Goal: Book appointment/travel/reservation

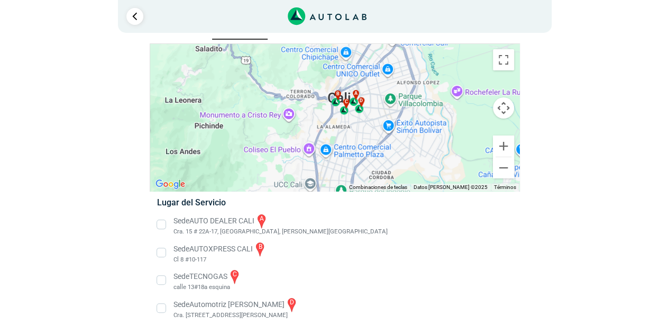
drag, startPoint x: 292, startPoint y: 117, endPoint x: 316, endPoint y: 149, distance: 40.4
click at [291, 151] on div "a b c d" at bounding box center [334, 117] width 369 height 147
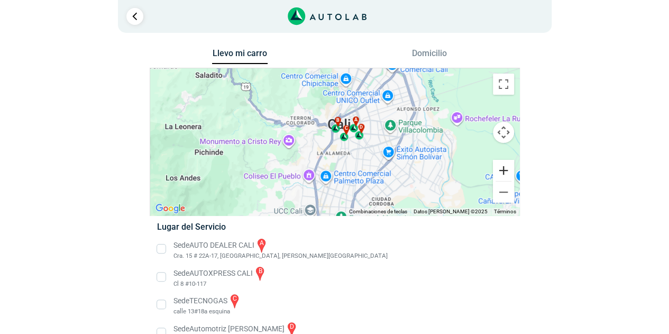
click at [501, 175] on button "Ampliar" at bounding box center [503, 170] width 21 height 21
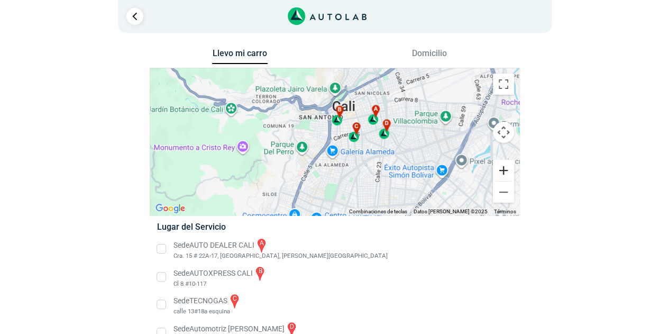
click at [501, 175] on button "Ampliar" at bounding box center [503, 170] width 21 height 21
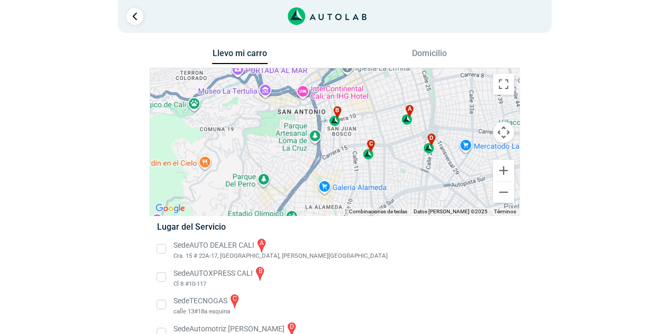
click at [418, 176] on div "a b c d" at bounding box center [334, 141] width 369 height 147
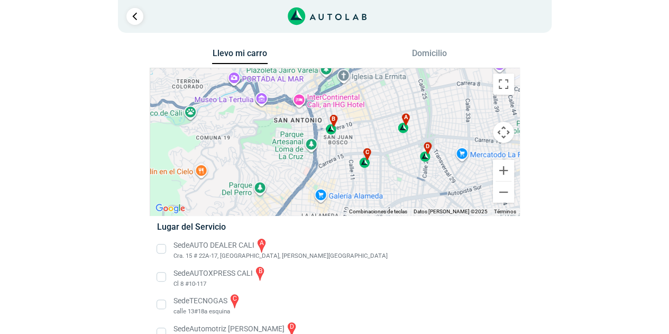
drag, startPoint x: 421, startPoint y: 156, endPoint x: 417, endPoint y: 166, distance: 10.4
click at [417, 166] on div "a b c d" at bounding box center [334, 141] width 369 height 147
click at [504, 175] on button "Ampliar" at bounding box center [503, 170] width 21 height 21
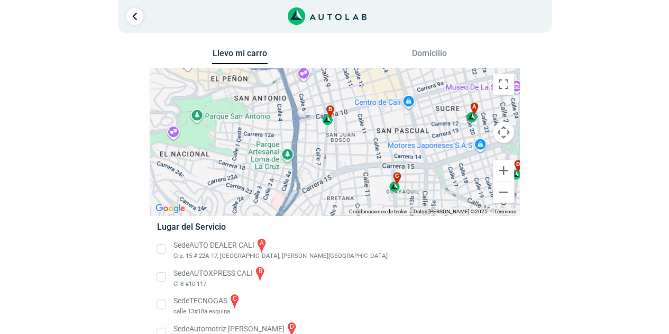
click at [415, 54] on button "Domicilio" at bounding box center [430, 55] width 56 height 15
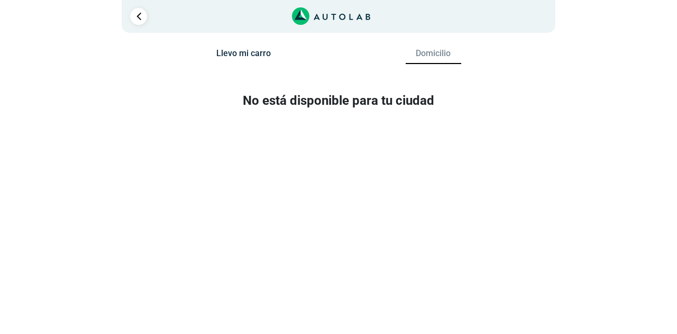
click at [253, 54] on button "Llevo mi carro" at bounding box center [244, 55] width 56 height 15
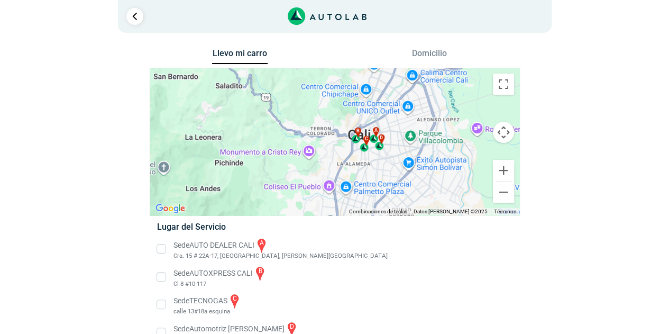
drag, startPoint x: 285, startPoint y: 129, endPoint x: 317, endPoint y: 174, distance: 55.8
click at [312, 177] on div "a b c d" at bounding box center [334, 141] width 369 height 147
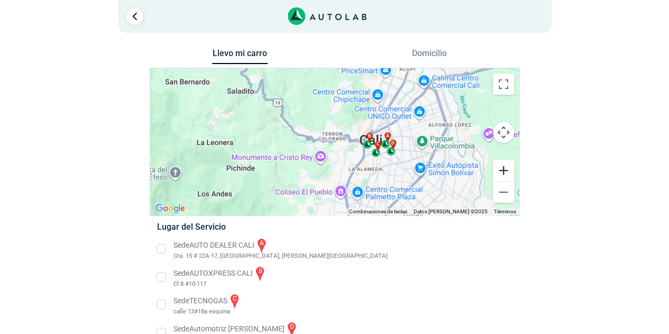
click at [503, 171] on button "Ampliar" at bounding box center [503, 170] width 21 height 21
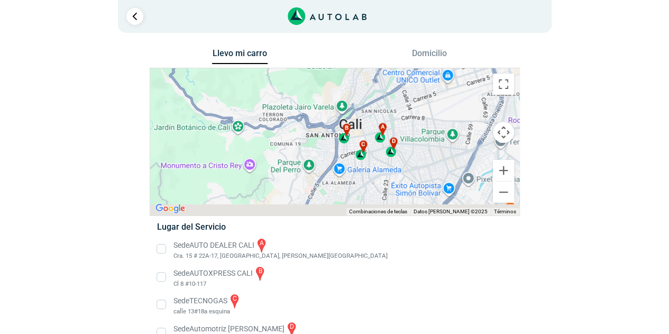
drag, startPoint x: 445, startPoint y: 164, endPoint x: 380, endPoint y: 150, distance: 66.0
click at [380, 150] on div "a b c d" at bounding box center [334, 141] width 369 height 147
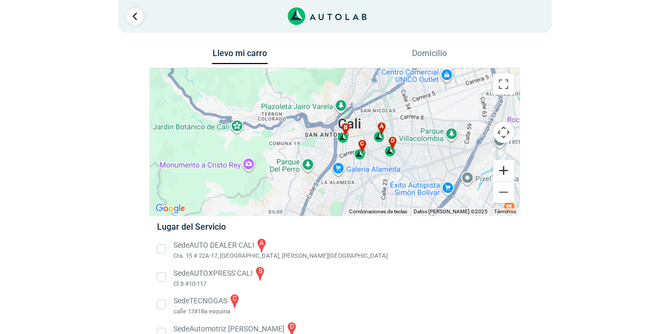
click at [500, 172] on button "Ampliar" at bounding box center [503, 170] width 21 height 21
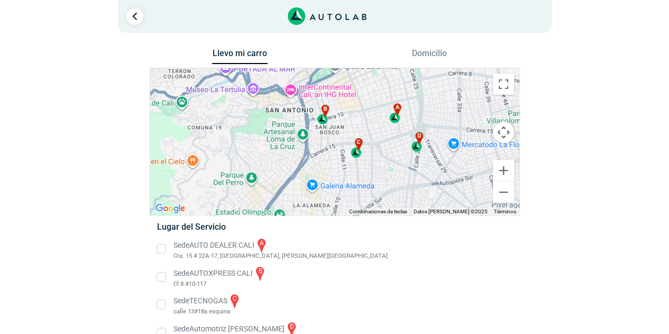
drag, startPoint x: 423, startPoint y: 155, endPoint x: 417, endPoint y: 151, distance: 7.3
click at [417, 151] on div "a b c d" at bounding box center [334, 141] width 369 height 147
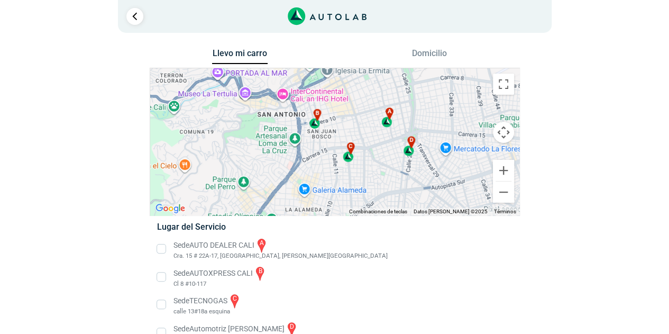
drag, startPoint x: 443, startPoint y: 149, endPoint x: 433, endPoint y: 153, distance: 10.6
click at [433, 153] on div "a b c d" at bounding box center [334, 141] width 369 height 147
click at [499, 168] on button "Ampliar" at bounding box center [503, 170] width 21 height 21
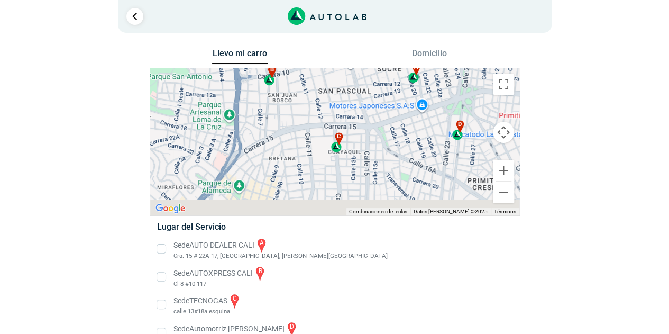
drag, startPoint x: 413, startPoint y: 153, endPoint x: 385, endPoint y: 132, distance: 35.0
click at [384, 126] on div "a b c d" at bounding box center [334, 141] width 369 height 147
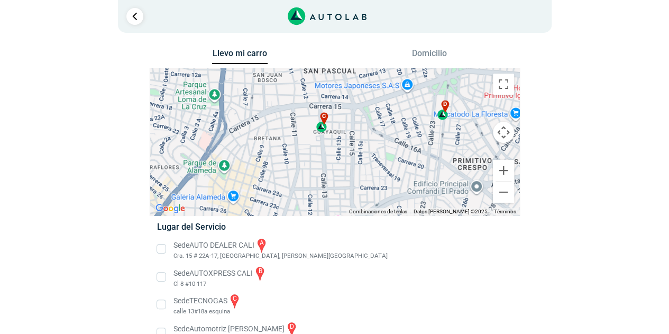
drag, startPoint x: 385, startPoint y: 159, endPoint x: 369, endPoint y: 134, distance: 29.9
click at [369, 134] on div "a b c d" at bounding box center [334, 141] width 369 height 147
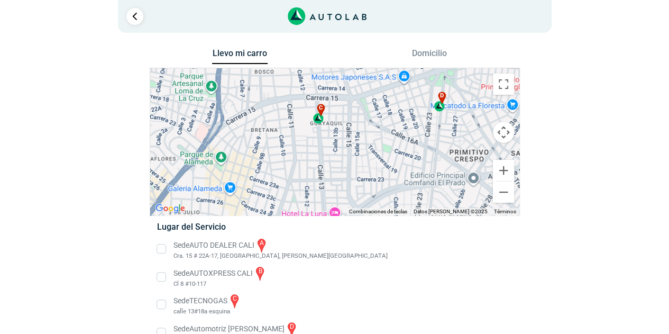
drag, startPoint x: 382, startPoint y: 144, endPoint x: 381, endPoint y: 137, distance: 7.5
click at [381, 137] on div "a b c d" at bounding box center [334, 141] width 369 height 147
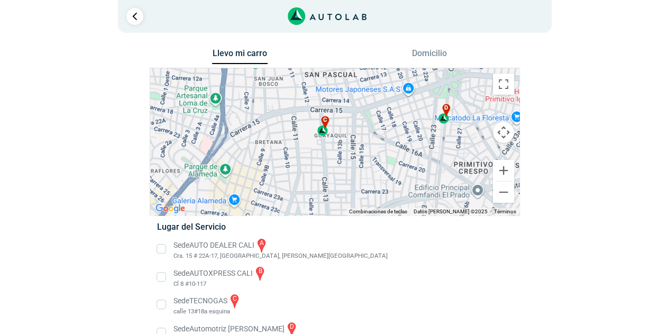
drag, startPoint x: 382, startPoint y: 134, endPoint x: 390, endPoint y: 147, distance: 15.0
click at [392, 150] on div "a b c d" at bounding box center [334, 141] width 369 height 147
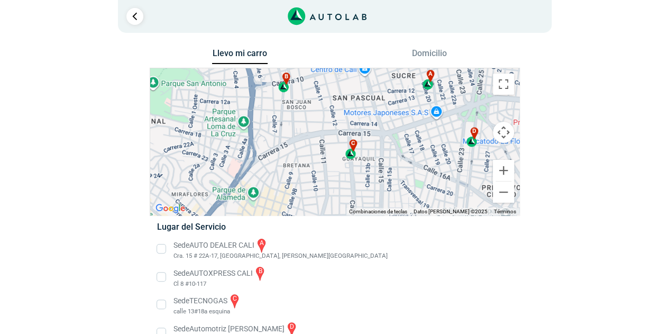
drag, startPoint x: 369, startPoint y: 158, endPoint x: 389, endPoint y: 178, distance: 28.4
click at [392, 179] on div "a b c d" at bounding box center [334, 141] width 369 height 147
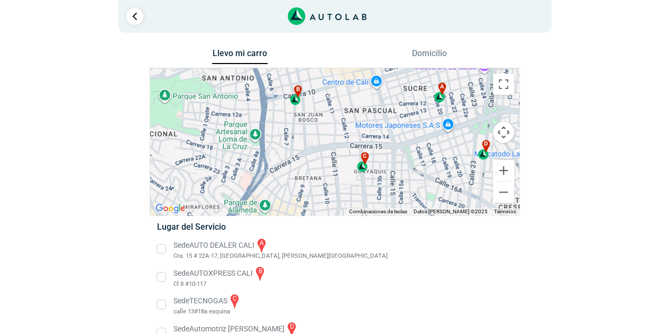
drag, startPoint x: 353, startPoint y: 137, endPoint x: 316, endPoint y: 107, distance: 47.0
click at [364, 149] on div "a b c d" at bounding box center [334, 141] width 369 height 147
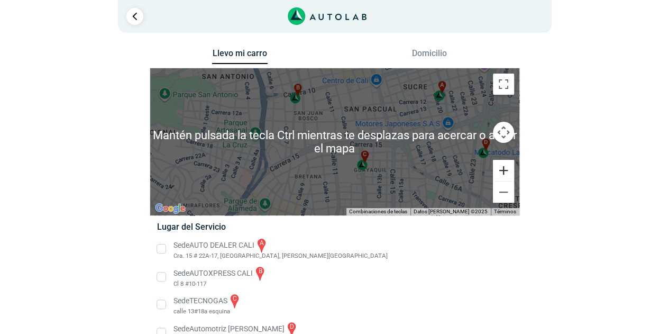
click at [507, 171] on button "Ampliar" at bounding box center [503, 170] width 21 height 21
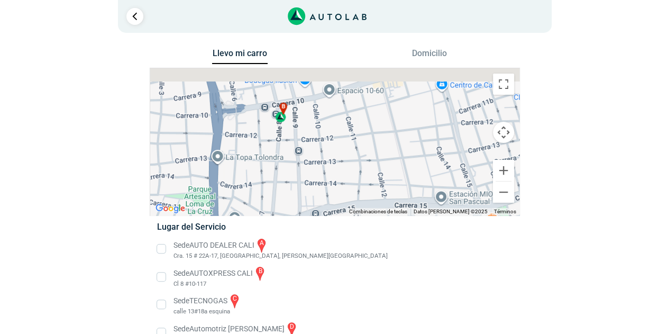
drag, startPoint x: 322, startPoint y: 102, endPoint x: 345, endPoint y: 162, distance: 65.3
click at [345, 162] on div "a b c d" at bounding box center [334, 141] width 369 height 147
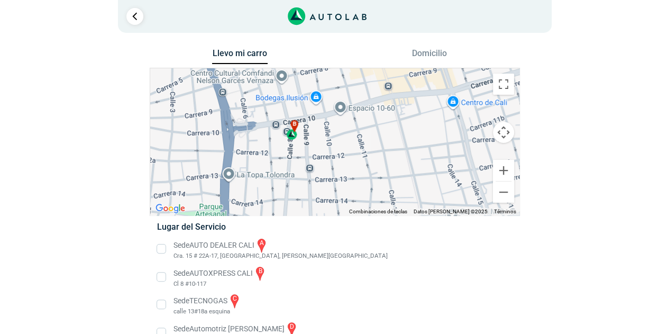
click at [325, 137] on div "a b c d" at bounding box center [334, 141] width 369 height 147
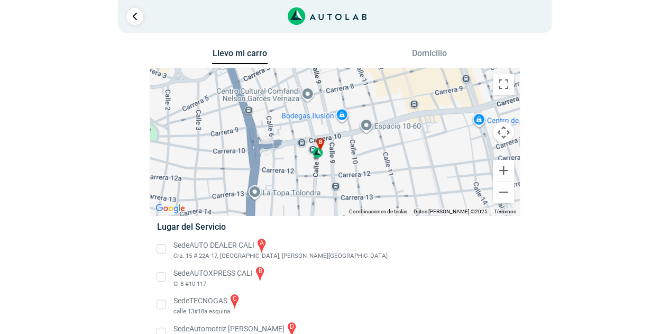
drag, startPoint x: 271, startPoint y: 117, endPoint x: 299, endPoint y: 137, distance: 34.2
click at [299, 137] on div "a b c d" at bounding box center [334, 141] width 369 height 147
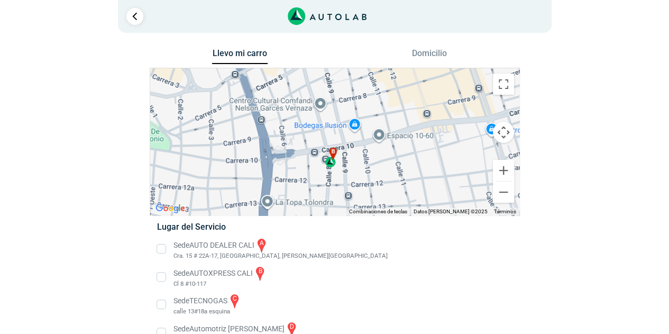
drag, startPoint x: 269, startPoint y: 113, endPoint x: 293, endPoint y: 131, distance: 29.8
click at [287, 129] on div "a b c d" at bounding box center [334, 141] width 369 height 147
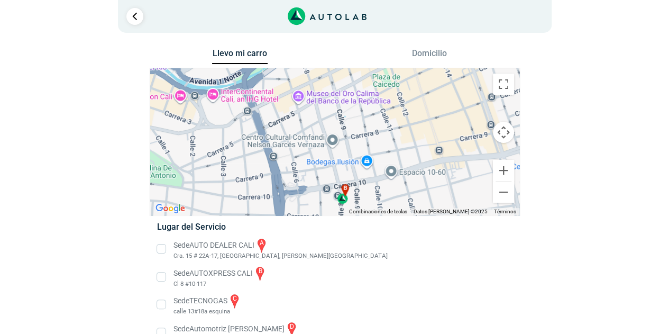
drag, startPoint x: 261, startPoint y: 122, endPoint x: 266, endPoint y: 155, distance: 33.1
click at [266, 155] on div "a b c d" at bounding box center [334, 141] width 369 height 147
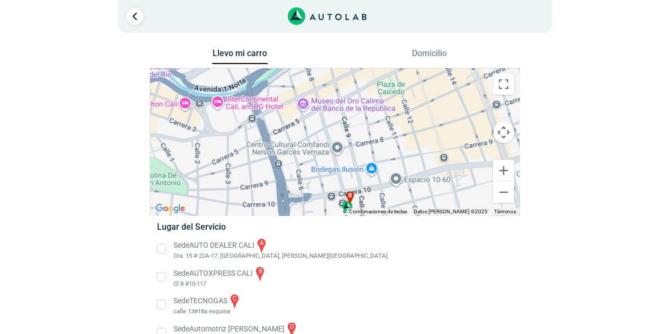
click at [275, 136] on div "a b c d" at bounding box center [334, 141] width 369 height 147
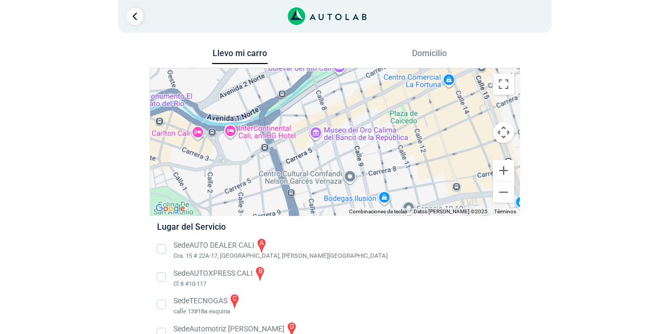
drag, startPoint x: 254, startPoint y: 126, endPoint x: 252, endPoint y: 149, distance: 22.8
click at [252, 149] on div "a b c d" at bounding box center [334, 141] width 369 height 147
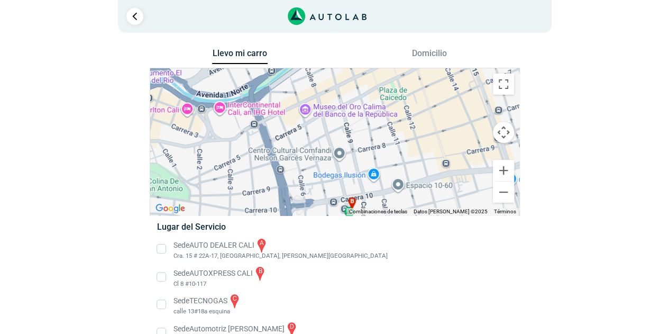
drag, startPoint x: 274, startPoint y: 141, endPoint x: 263, endPoint y: 110, distance: 33.5
click at [263, 110] on div "a b c d" at bounding box center [334, 141] width 369 height 147
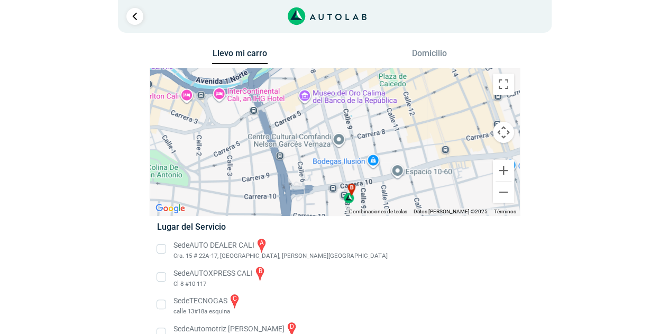
drag, startPoint x: 294, startPoint y: 156, endPoint x: 293, endPoint y: 146, distance: 10.1
click at [293, 146] on div "a b c d" at bounding box center [334, 141] width 369 height 147
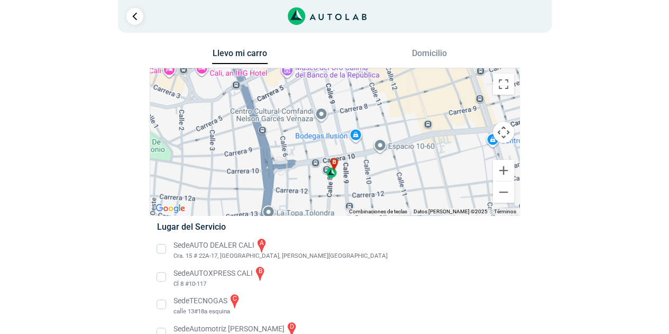
drag, startPoint x: 315, startPoint y: 159, endPoint x: 294, endPoint y: 132, distance: 34.3
click at [294, 132] on div "a b c d" at bounding box center [334, 141] width 369 height 147
click at [288, 132] on div "a b c d" at bounding box center [334, 141] width 369 height 147
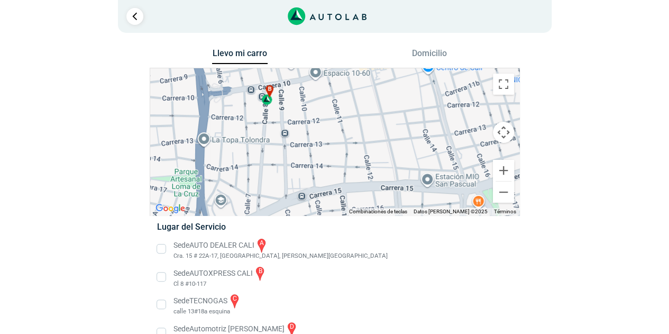
drag, startPoint x: 362, startPoint y: 158, endPoint x: 306, endPoint y: 123, distance: 65.8
click at [306, 123] on div "a b c d" at bounding box center [334, 141] width 369 height 147
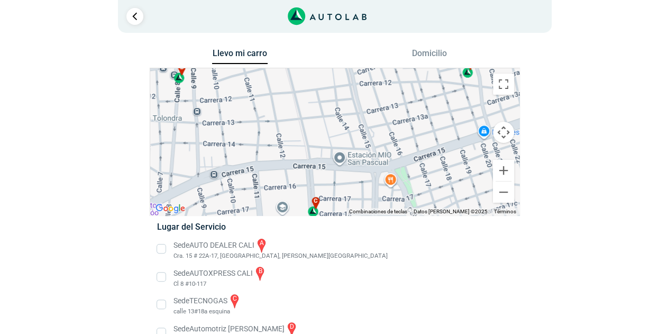
drag, startPoint x: 359, startPoint y: 148, endPoint x: 278, endPoint y: 140, distance: 80.7
click at [279, 140] on div "a b c d" at bounding box center [334, 141] width 369 height 147
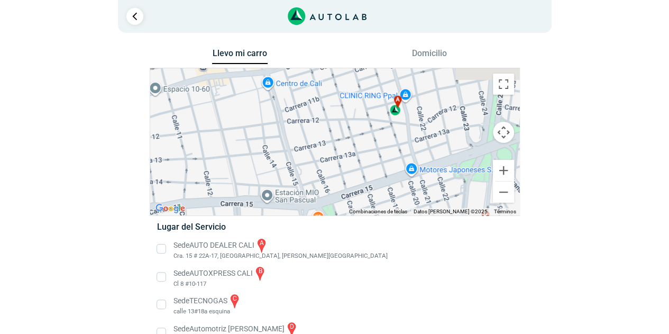
drag, startPoint x: 364, startPoint y: 139, endPoint x: 324, endPoint y: 177, distance: 55.4
click at [323, 179] on div "a b c d" at bounding box center [334, 141] width 369 height 147
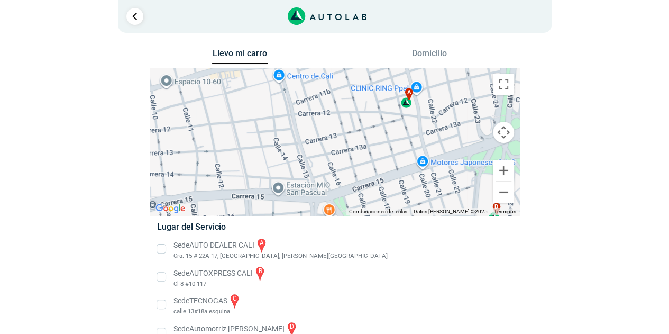
drag, startPoint x: 320, startPoint y: 130, endPoint x: 311, endPoint y: 77, distance: 53.8
click at [311, 77] on div "a b c d" at bounding box center [334, 141] width 369 height 147
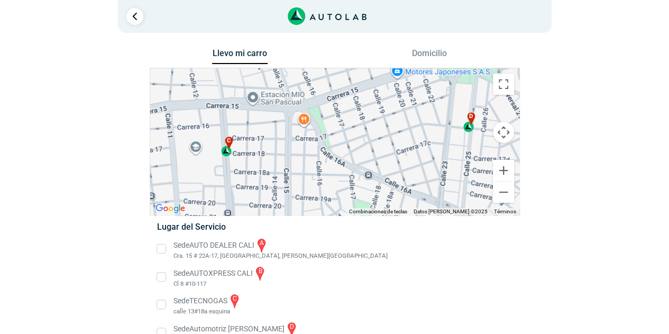
click at [314, 129] on div "a b c d" at bounding box center [334, 141] width 369 height 147
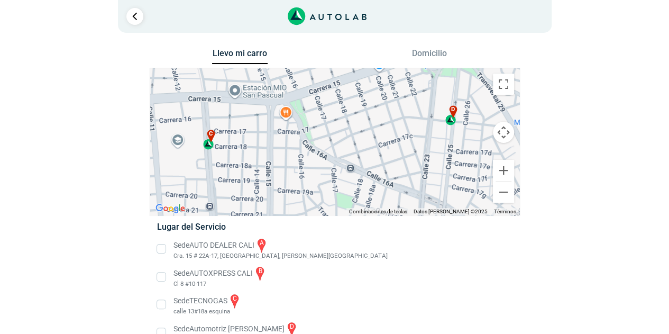
click at [301, 139] on div "a b c d" at bounding box center [334, 141] width 369 height 147
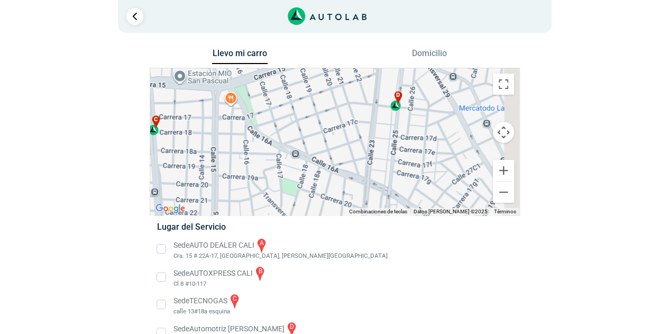
drag, startPoint x: 344, startPoint y: 120, endPoint x: 335, endPoint y: 113, distance: 11.2
click at [335, 113] on div "a b c d" at bounding box center [334, 141] width 369 height 147
click at [332, 143] on div "a b c d" at bounding box center [334, 141] width 369 height 147
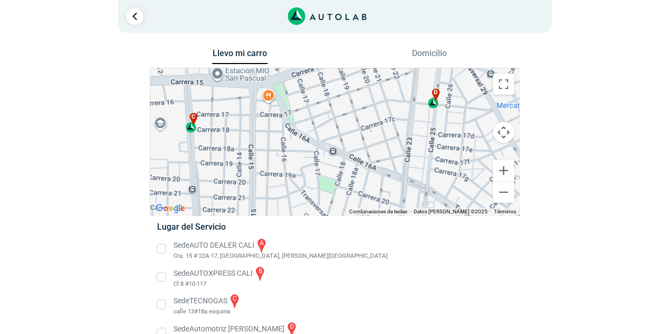
drag, startPoint x: 361, startPoint y: 144, endPoint x: 371, endPoint y: 143, distance: 10.1
click at [369, 143] on div "a b c d" at bounding box center [334, 141] width 369 height 147
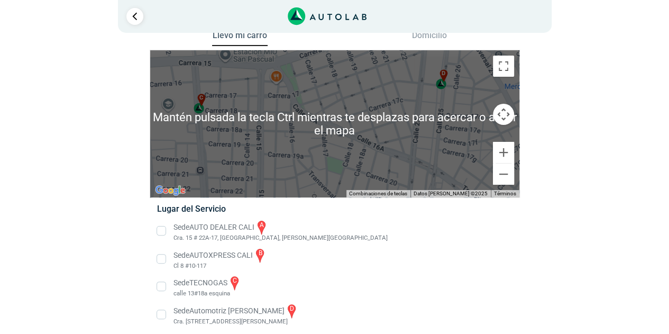
scroll to position [24, 0]
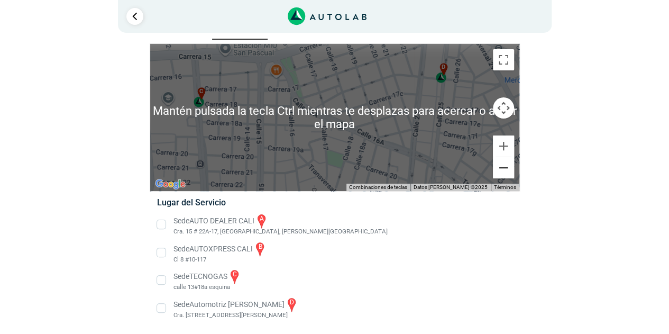
click at [502, 168] on button "Reducir" at bounding box center [503, 167] width 21 height 21
